Goal: Task Accomplishment & Management: Use online tool/utility

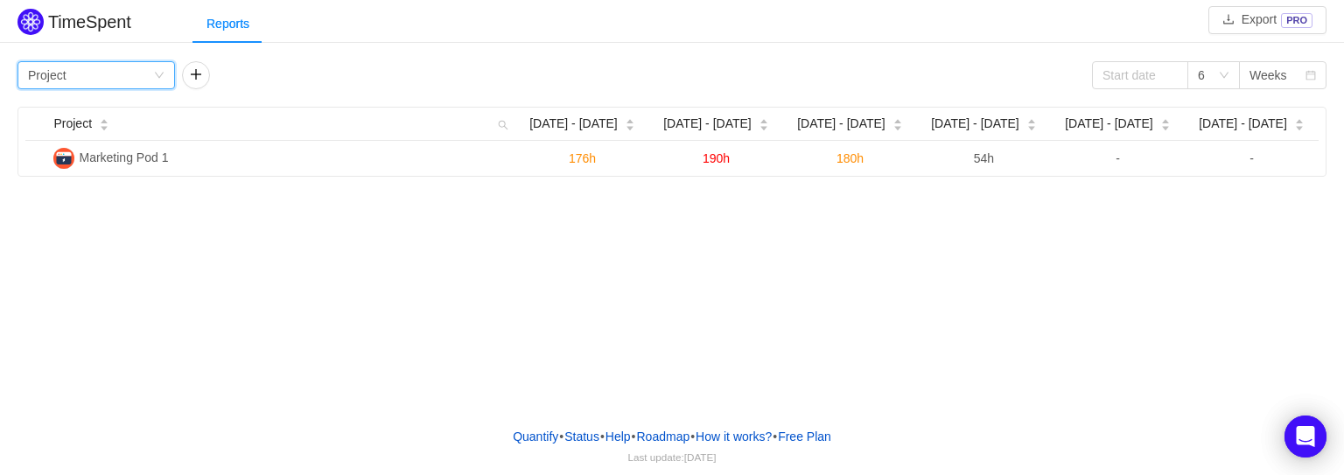
click at [117, 73] on div "Group by Project" at bounding box center [90, 75] width 125 height 26
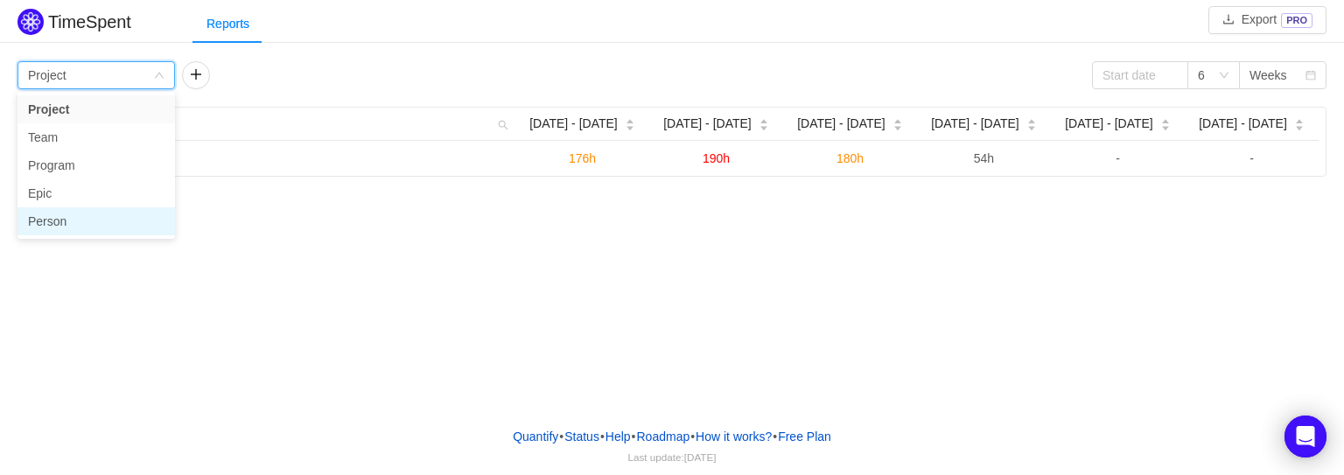
click at [67, 224] on li "Person" at bounding box center [97, 221] width 158 height 28
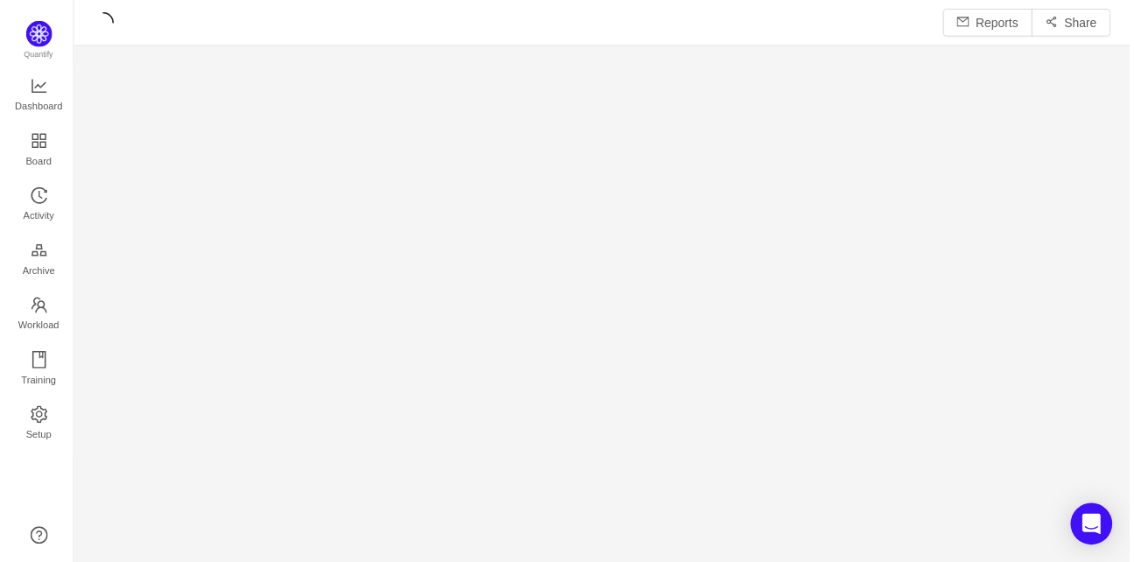
scroll to position [539, 1024]
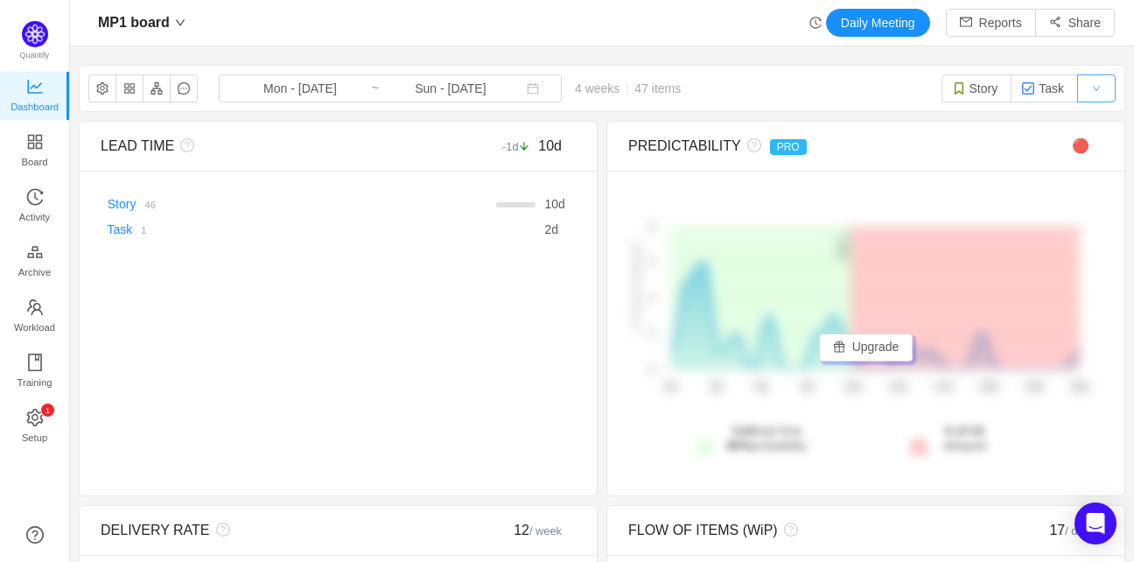
click at [1095, 86] on button "button" at bounding box center [1096, 88] width 39 height 28
click at [187, 89] on button "button" at bounding box center [184, 88] width 28 height 28
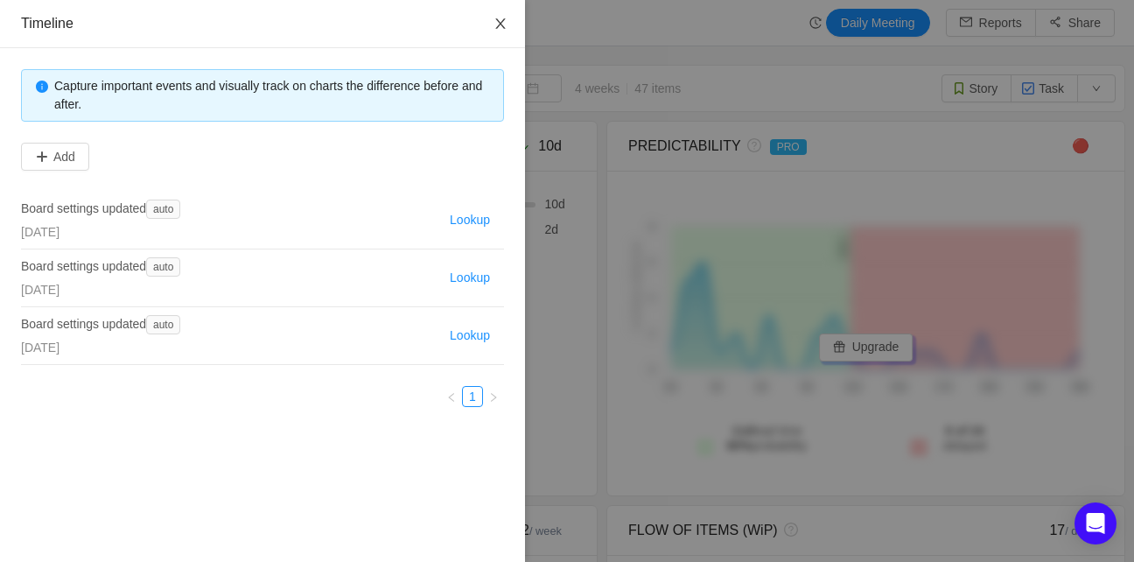
click at [500, 25] on icon "icon: close" at bounding box center [500, 23] width 10 height 11
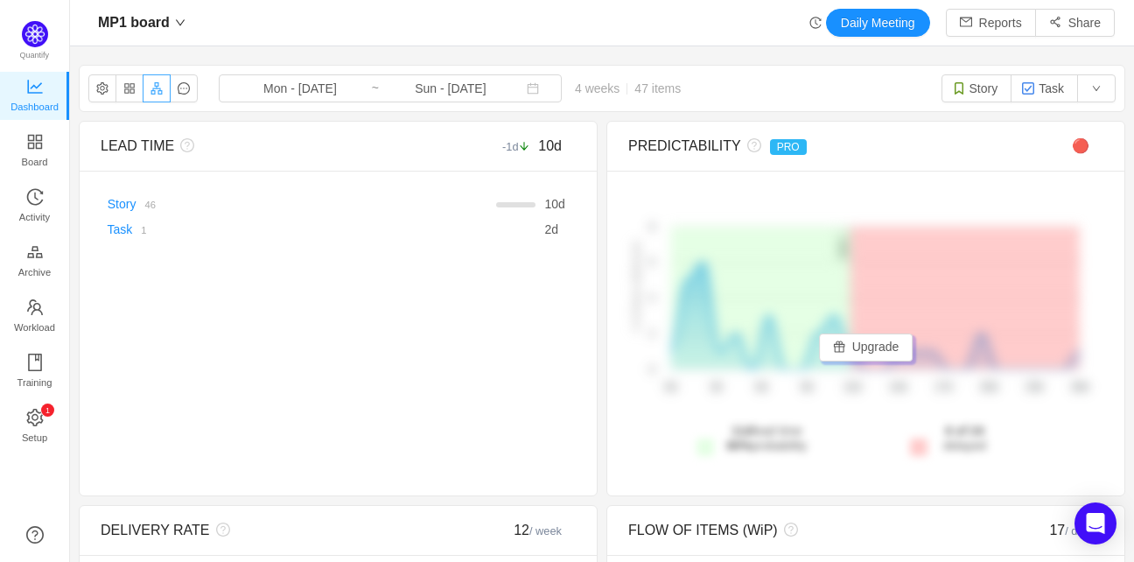
click at [151, 90] on button "button" at bounding box center [157, 88] width 28 height 28
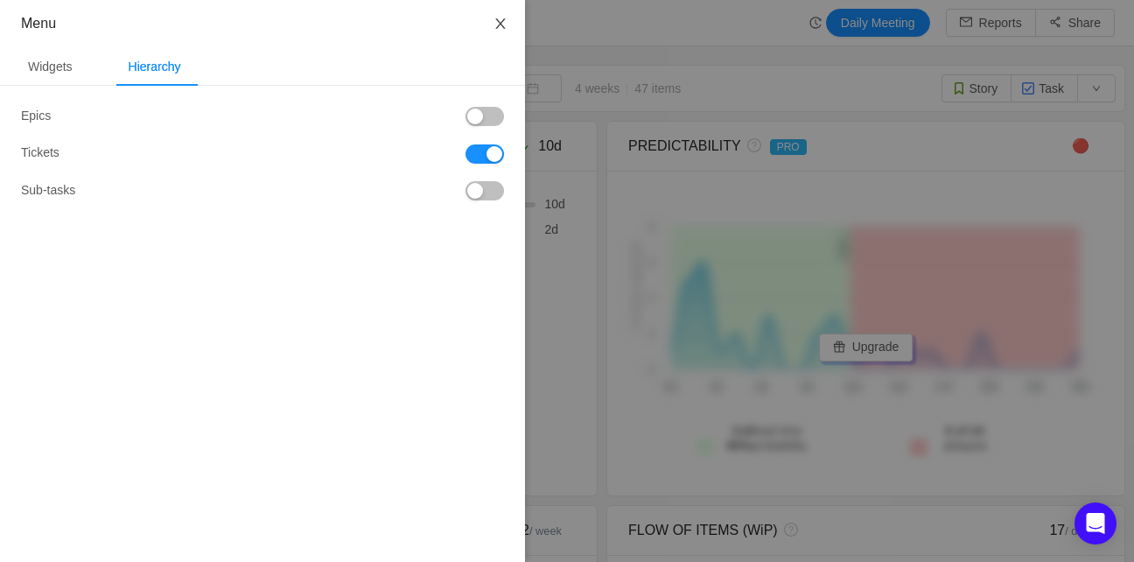
click at [504, 25] on icon "icon: close" at bounding box center [501, 24] width 14 height 14
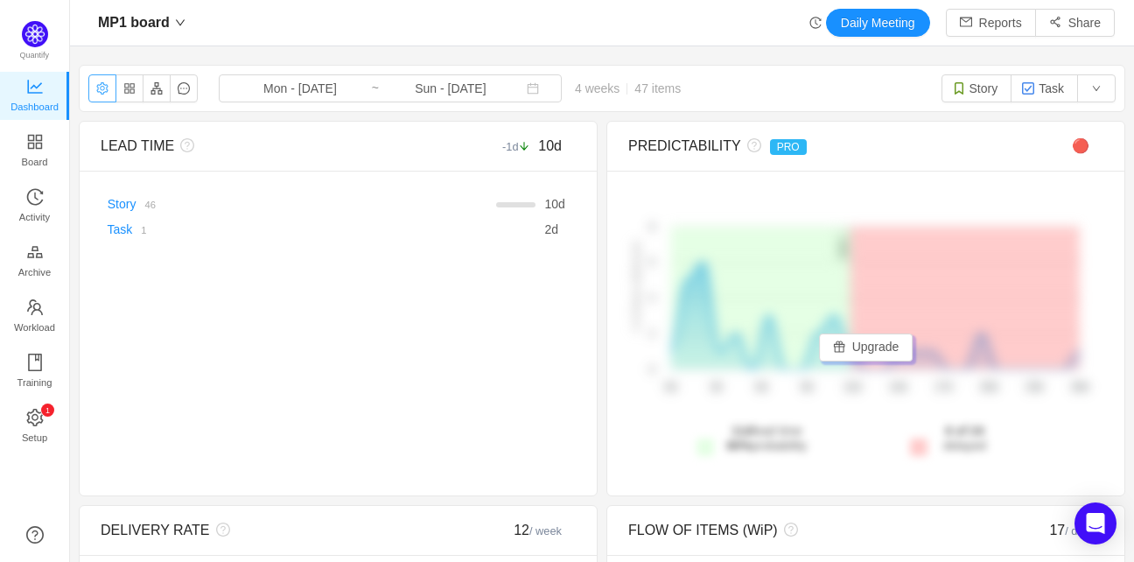
click at [95, 88] on button "button" at bounding box center [102, 88] width 28 height 28
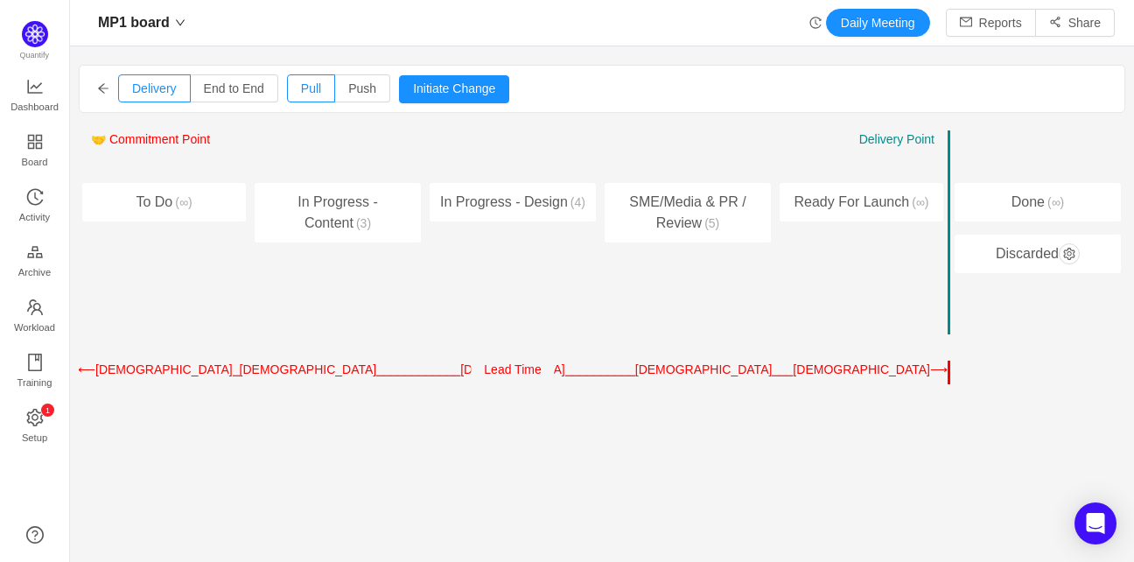
scroll to position [0, 17]
click at [98, 91] on icon "icon: arrow-left" at bounding box center [103, 88] width 12 height 12
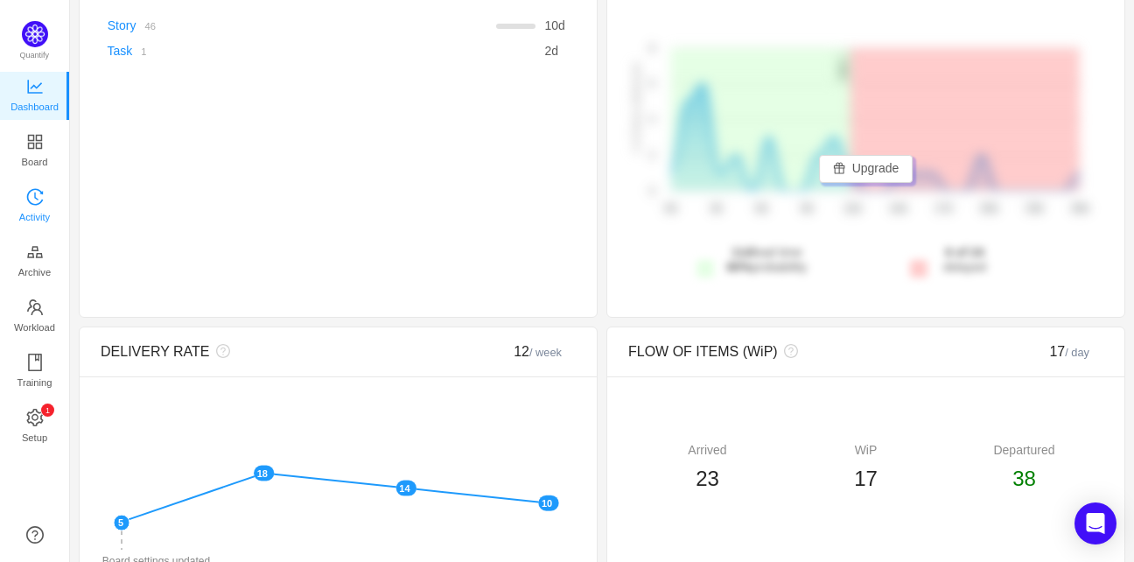
scroll to position [175, 0]
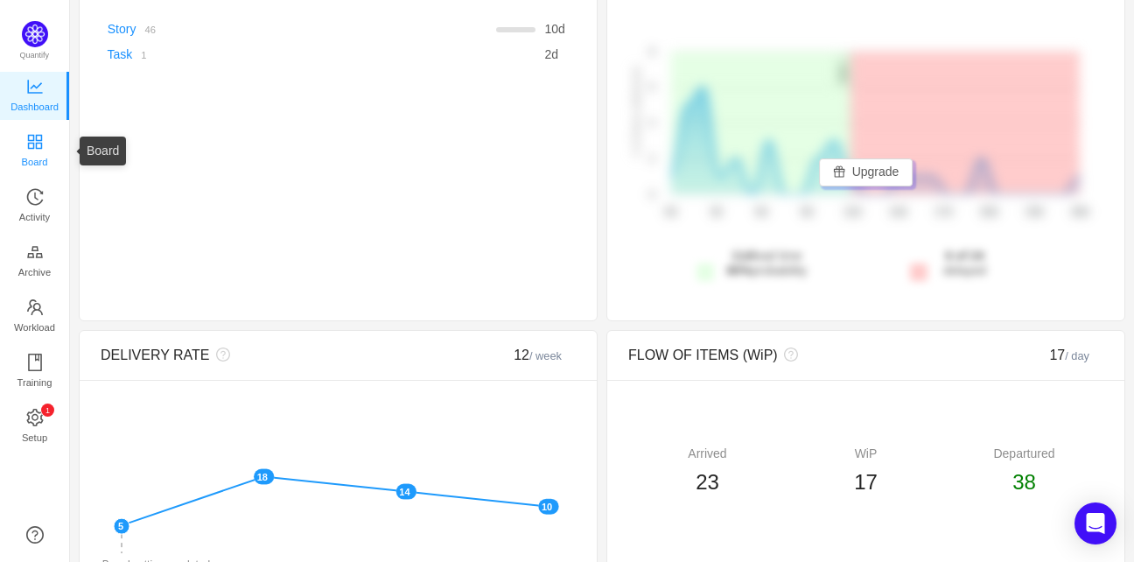
click at [44, 144] on link "Board" at bounding box center [35, 151] width 18 height 35
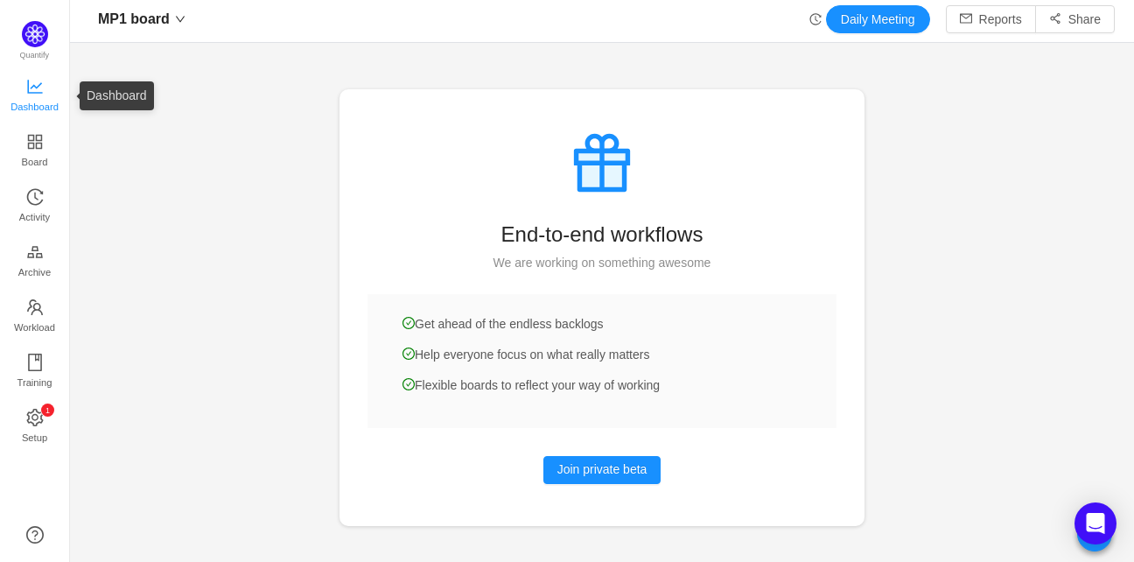
click at [40, 79] on link "Dashboard" at bounding box center [35, 96] width 18 height 35
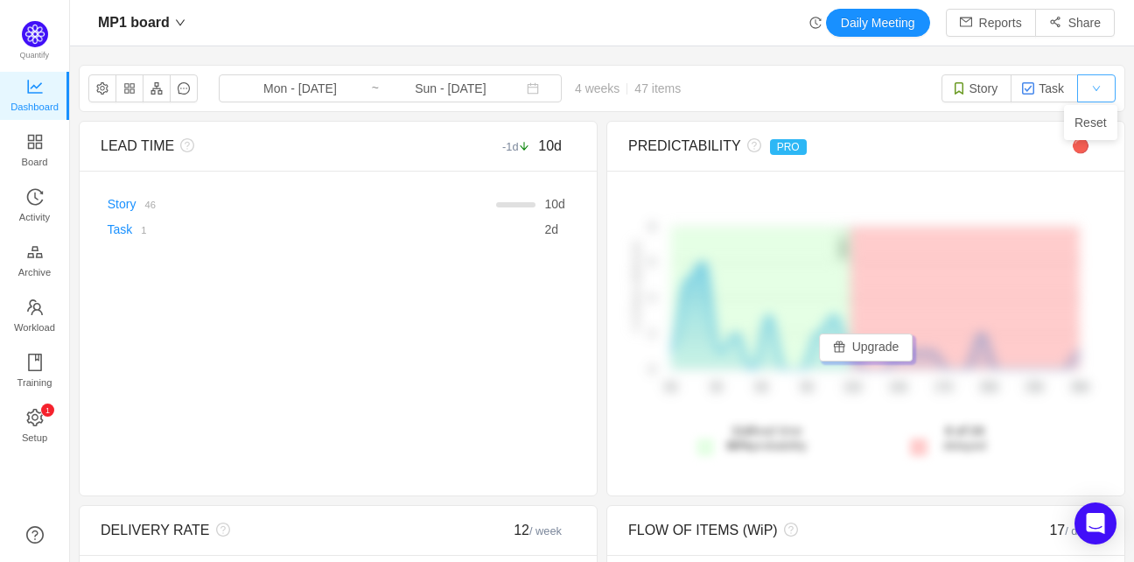
click at [1082, 94] on button "button" at bounding box center [1096, 88] width 39 height 28
click at [1086, 86] on button "button" at bounding box center [1096, 88] width 39 height 28
click at [826, 20] on button "Daily Meeting" at bounding box center [878, 23] width 104 height 28
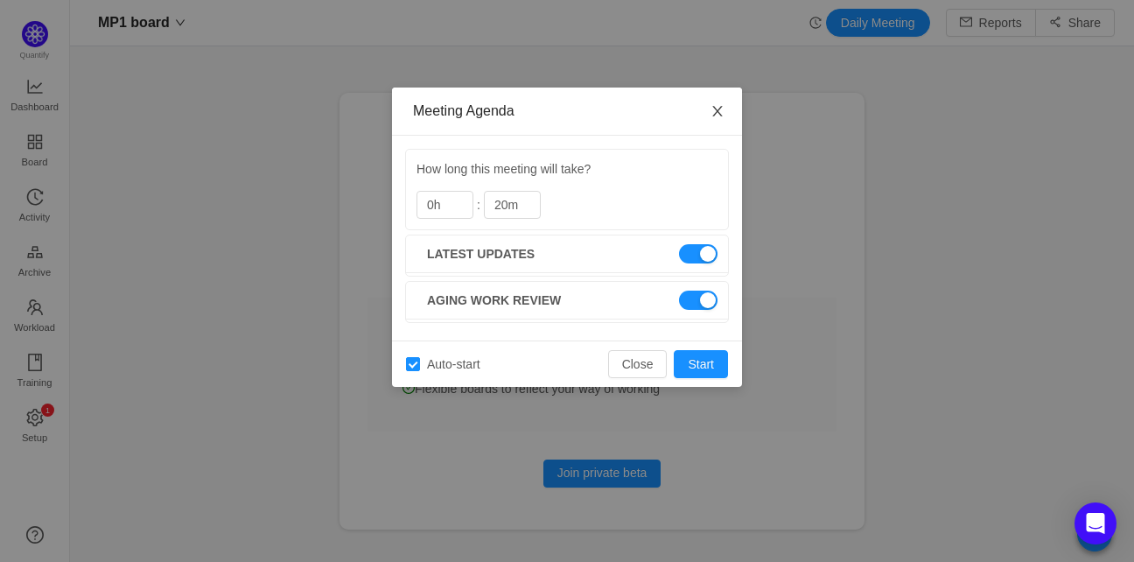
click at [720, 112] on icon "icon: close" at bounding box center [718, 111] width 14 height 14
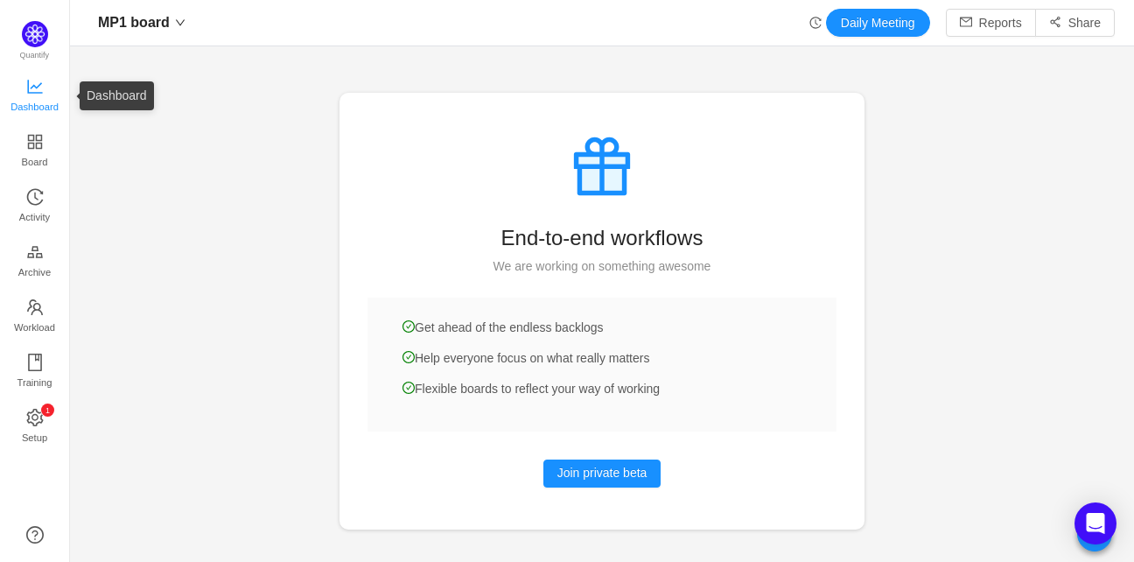
click at [32, 83] on icon "icon: line-chart" at bounding box center [35, 87] width 18 height 18
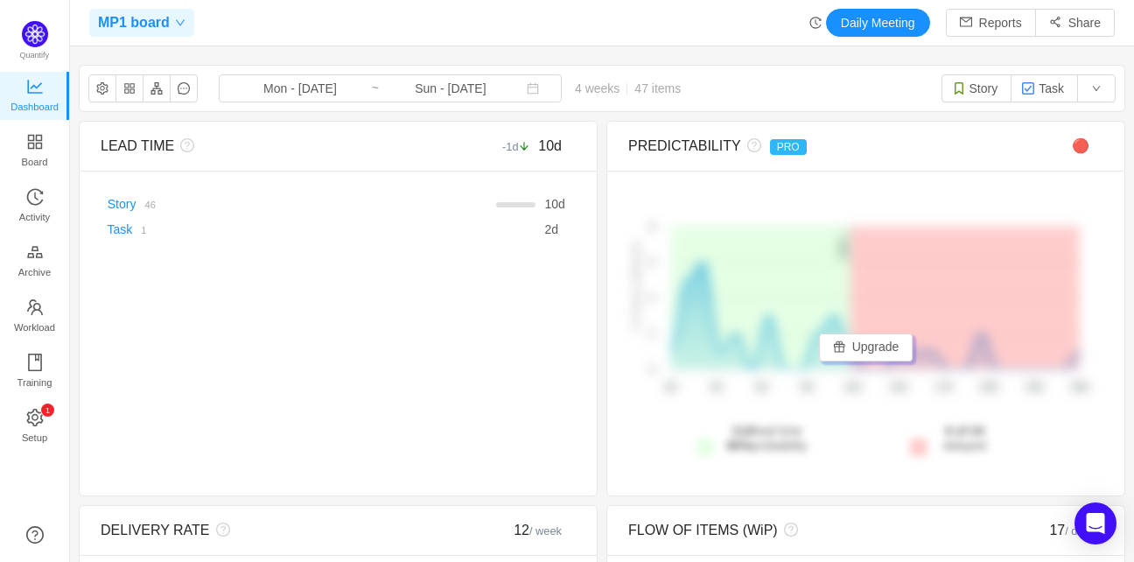
click at [165, 25] on span "MP1 board" at bounding box center [134, 23] width 72 height 28
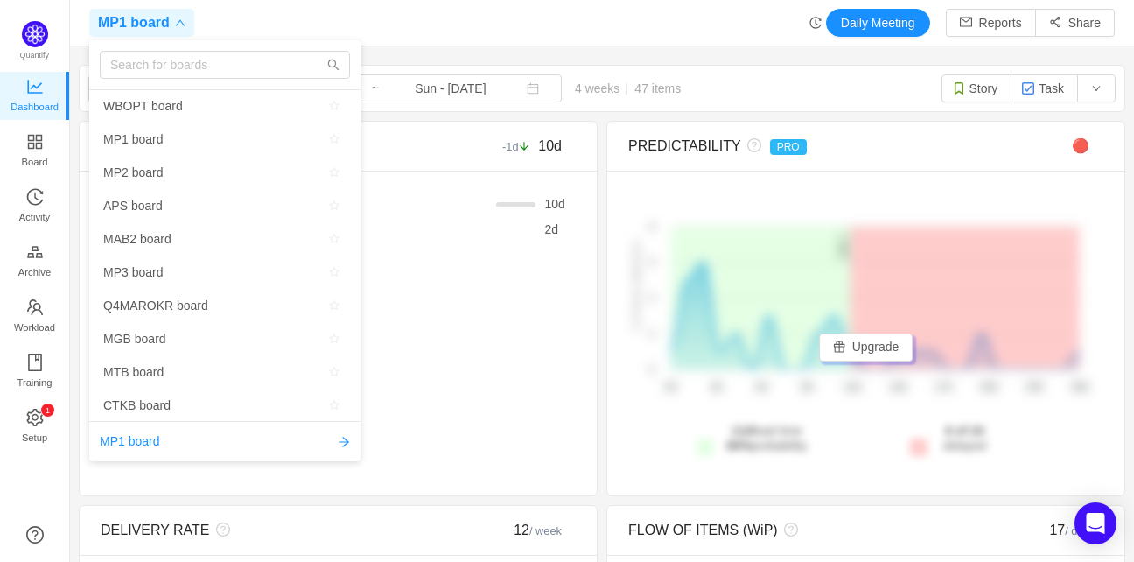
click at [165, 25] on span "MP1 board" at bounding box center [134, 23] width 72 height 28
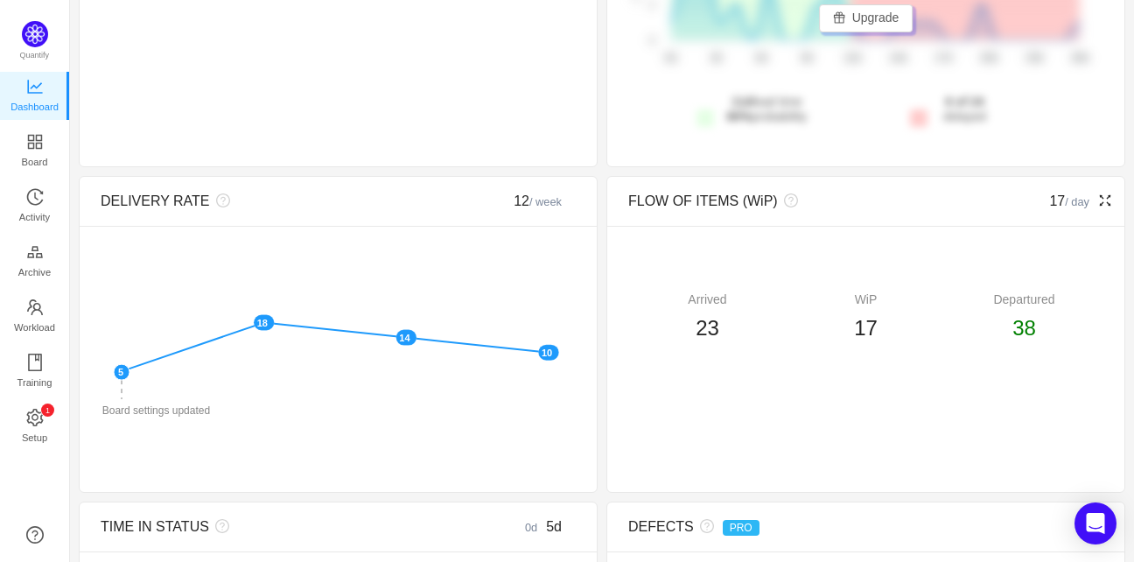
scroll to position [350, 0]
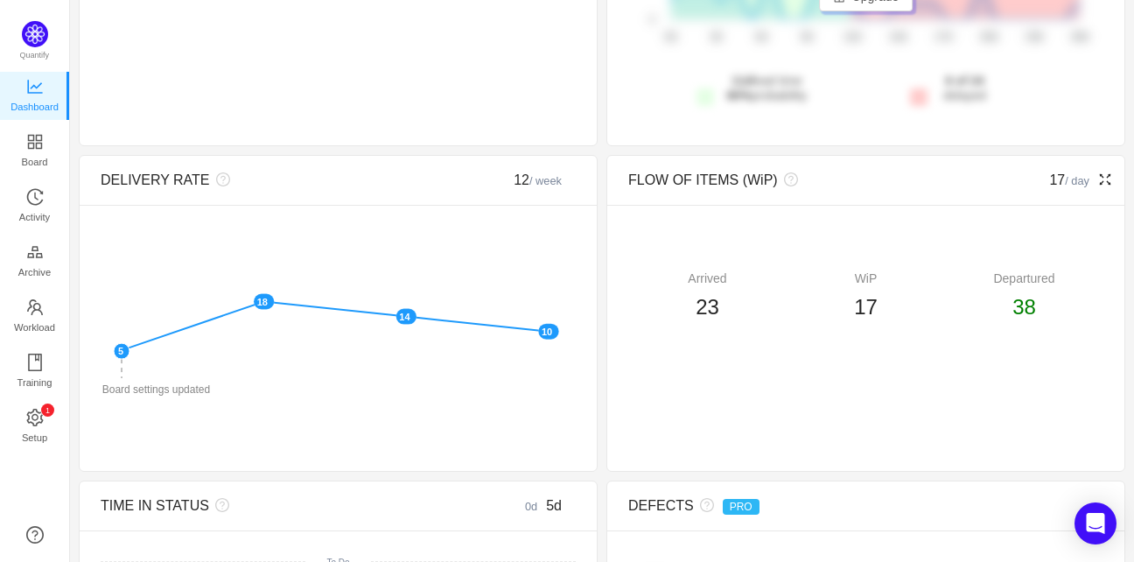
click at [1013, 305] on span "38" at bounding box center [1024, 307] width 24 height 24
click at [696, 303] on span "23" at bounding box center [708, 307] width 24 height 24
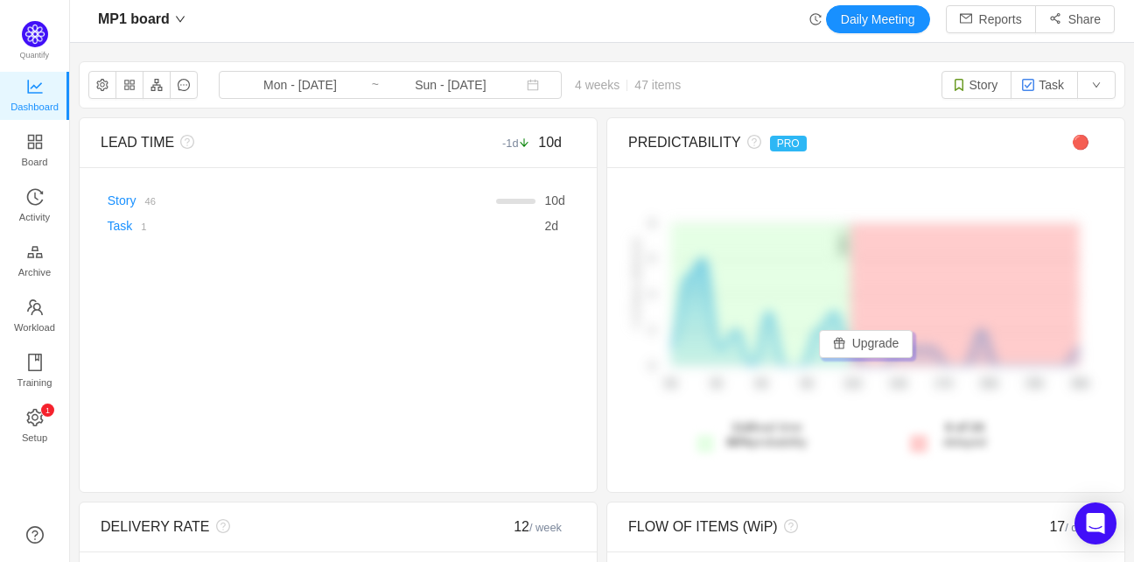
scroll to position [0, 0]
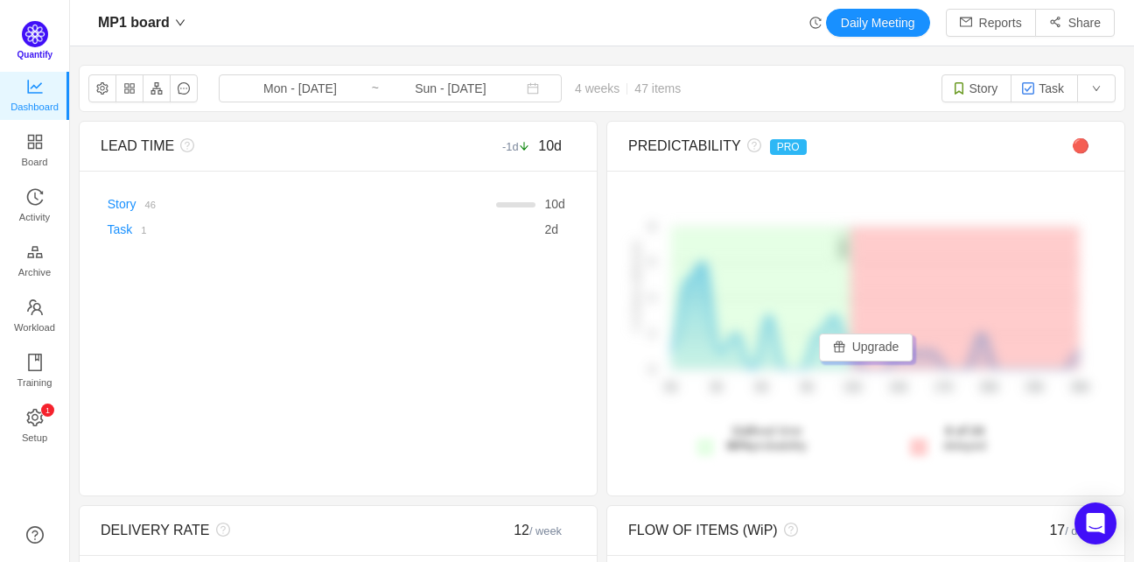
click at [39, 48] on span "Quantify" at bounding box center [38, 40] width 32 height 39
